Goal: Find specific page/section: Find specific page/section

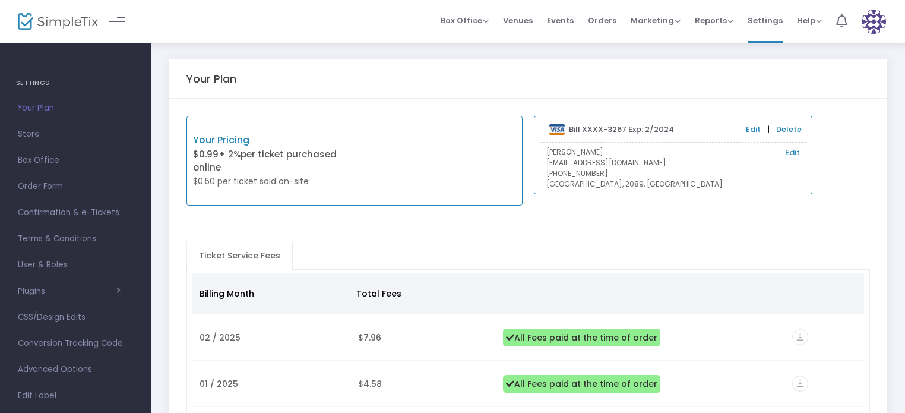
click at [43, 19] on img at bounding box center [58, 21] width 80 height 17
